Goal: Transaction & Acquisition: Purchase product/service

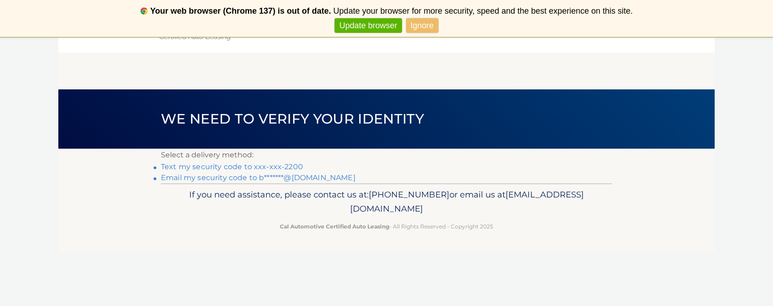
click at [281, 164] on link "Text my security code to xxx-xxx-2200" at bounding box center [232, 166] width 142 height 9
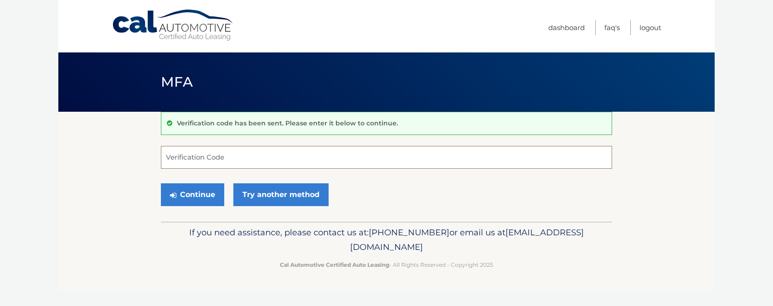
click at [280, 164] on input "Verification Code" at bounding box center [386, 157] width 451 height 23
type input "937126"
click at [190, 194] on button "Continue" at bounding box center [192, 194] width 63 height 23
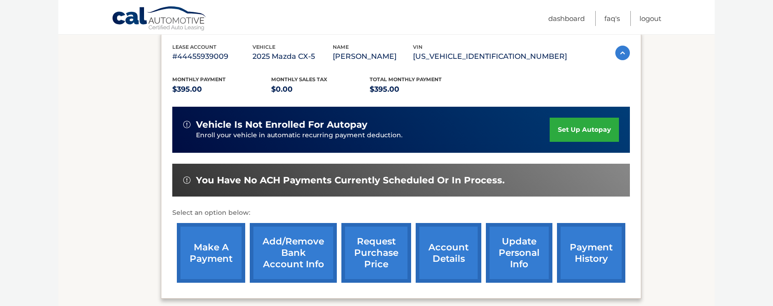
scroll to position [158, 0]
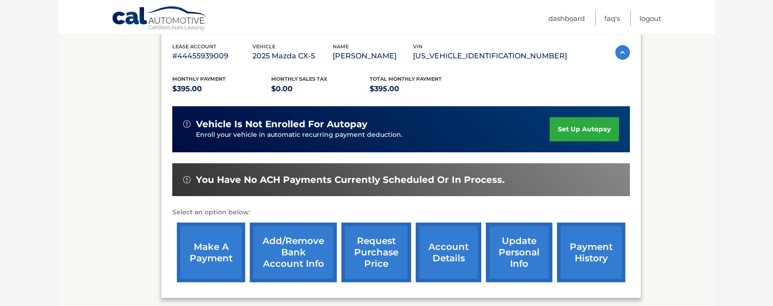
click at [211, 252] on link "make a payment" at bounding box center [211, 252] width 68 height 60
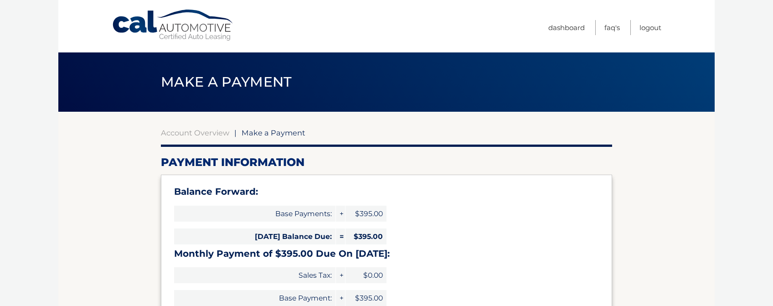
select select "NGFjMDg4YzItZjVkZC00OGU4LWE2MzUtYzQ5ODMxMzQ0NTgy"
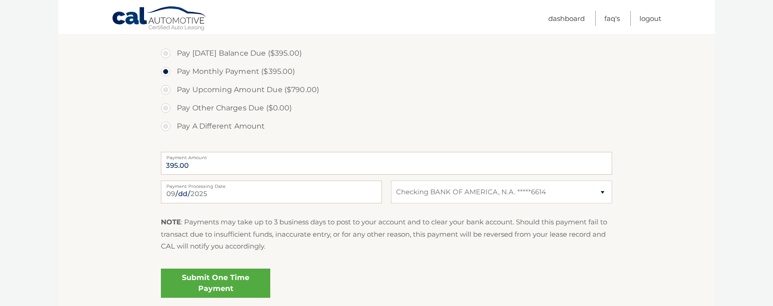
scroll to position [316, 0]
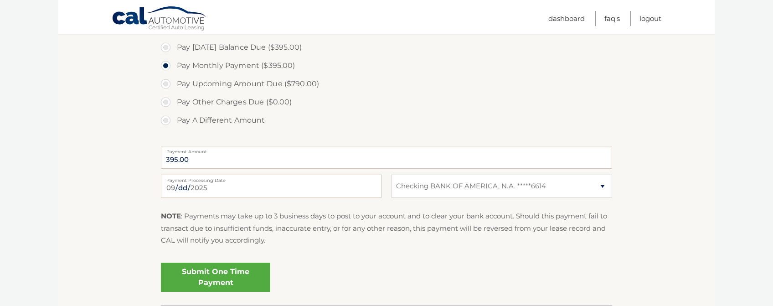
click at [253, 271] on link "Submit One Time Payment" at bounding box center [215, 277] width 109 height 29
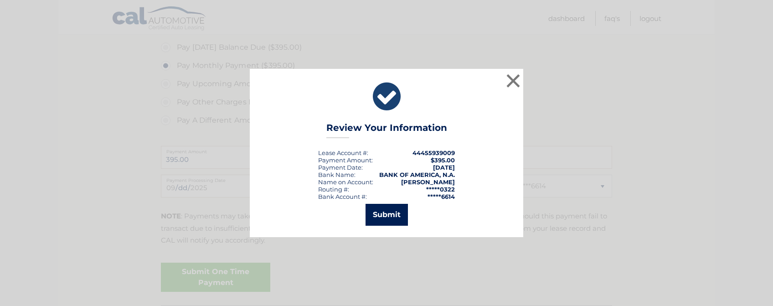
click at [373, 208] on button "Submit" at bounding box center [387, 215] width 42 height 22
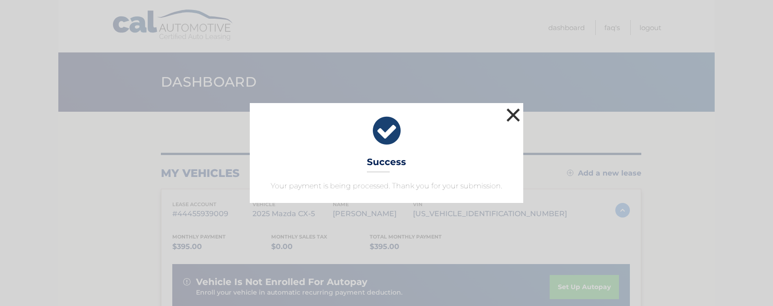
click at [513, 113] on button "×" at bounding box center [513, 115] width 18 height 18
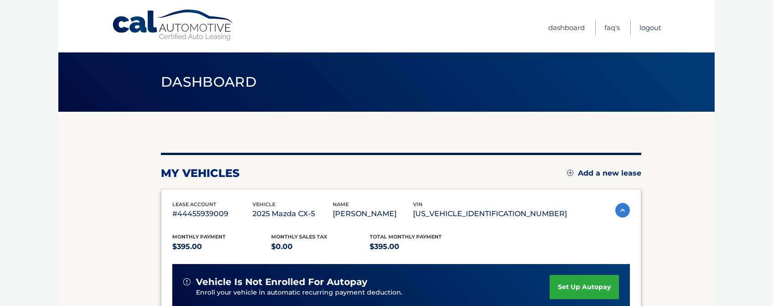
click at [652, 25] on link "Logout" at bounding box center [650, 27] width 22 height 15
